Goal: Information Seeking & Learning: Find specific fact

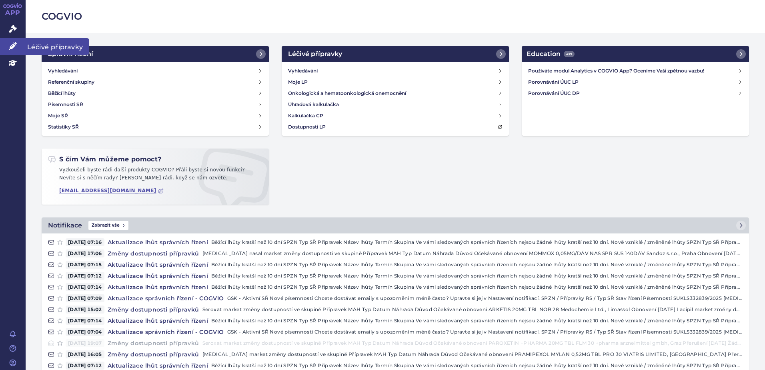
click at [20, 43] on link "Léčivé přípravky" at bounding box center [13, 46] width 26 height 17
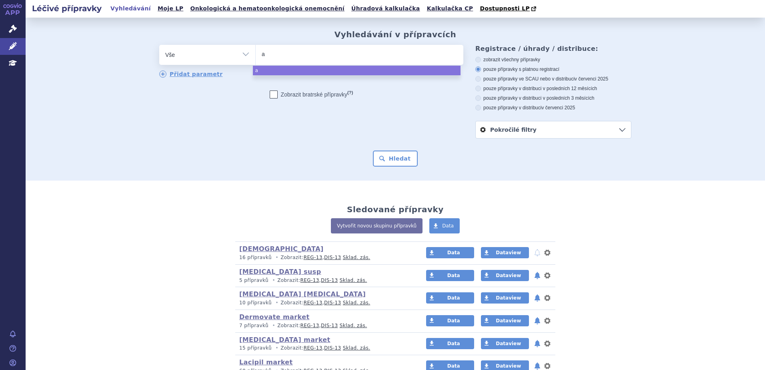
type input "au"
type input "aut"
type input "augm"
type input "augment"
type input "augmentio"
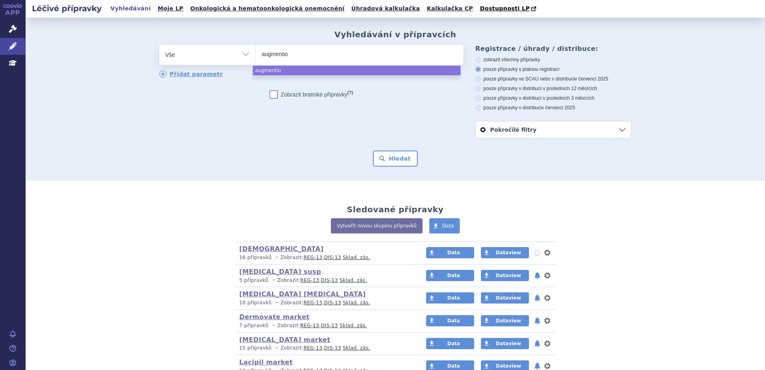
type input "augmenti"
type input "[MEDICAL_DATA]"
select select "[MEDICAL_DATA]"
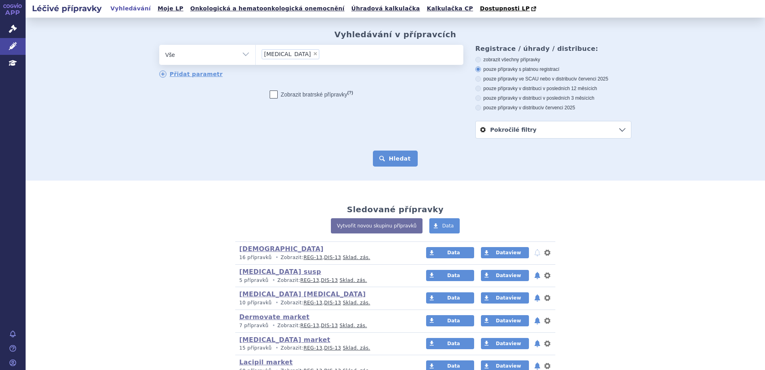
click at [403, 158] on button "Hledat" at bounding box center [395, 159] width 45 height 16
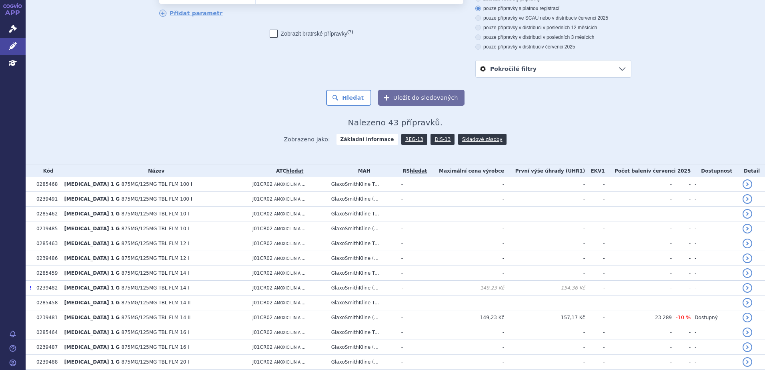
scroll to position [63, 0]
